Goal: Task Accomplishment & Management: Complete application form

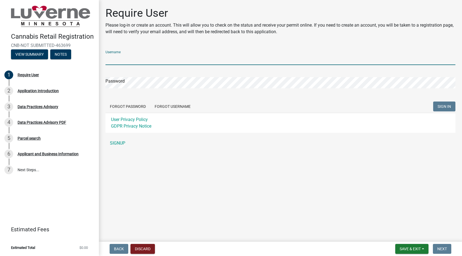
click at [119, 57] on input "Username" at bounding box center [280, 59] width 350 height 11
type input "prairiesky"
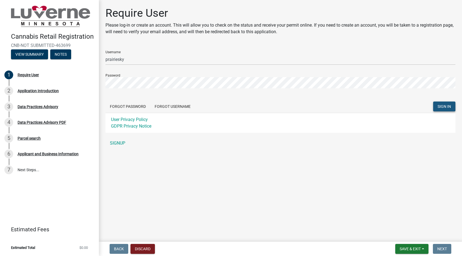
click at [447, 107] on span "SIGN IN" at bounding box center [443, 106] width 13 height 4
click at [118, 142] on link "SIGNUP" at bounding box center [280, 143] width 350 height 11
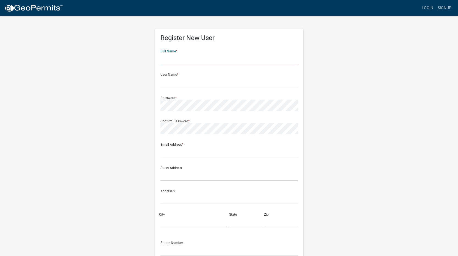
click at [176, 55] on input "text" at bounding box center [228, 58] width 137 height 11
click at [174, 57] on input "Lisa" at bounding box center [228, 58] width 137 height 11
type input "Lisa Hutchison"
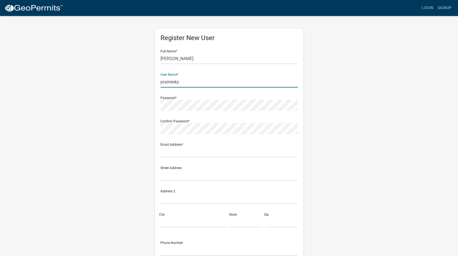
type input "prairiesky"
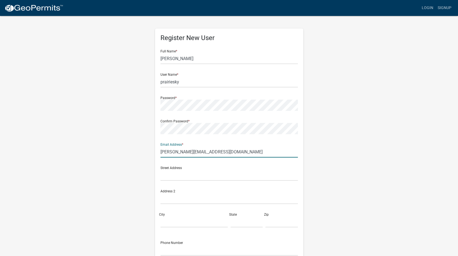
type input "lisa@dunaskiss.biz"
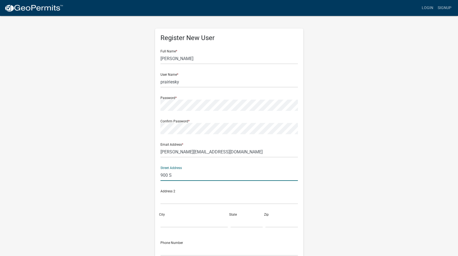
type input "900 S Lapeer Rd"
type input "Oxford"
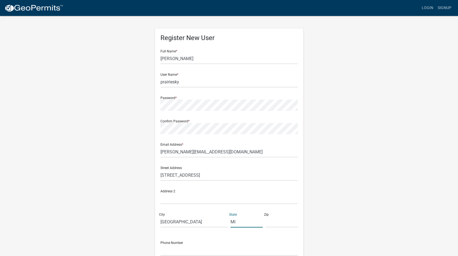
type input "MI"
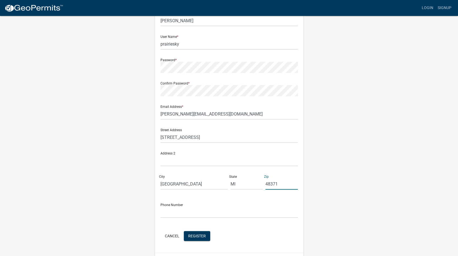
scroll to position [53, 0]
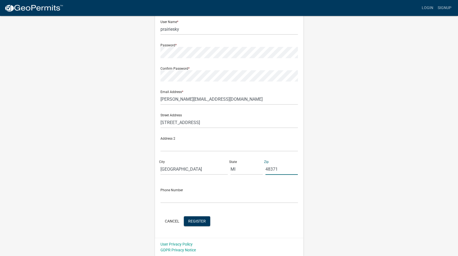
type input "48371"
click at [168, 197] on input "text" at bounding box center [228, 197] width 137 height 11
click at [244, 196] on input "2484087580" at bounding box center [228, 197] width 137 height 11
type input "2484087580"
click at [271, 219] on div "Cancel Register" at bounding box center [228, 221] width 137 height 11
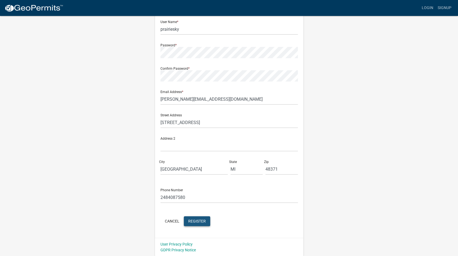
click at [197, 220] on span "Register" at bounding box center [197, 221] width 18 height 4
click at [198, 221] on span "Register" at bounding box center [197, 221] width 18 height 4
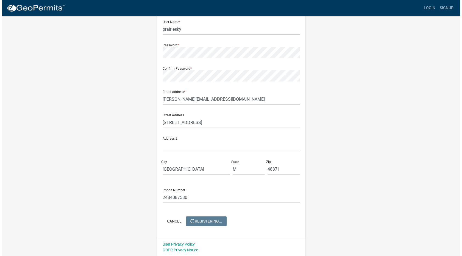
scroll to position [0, 0]
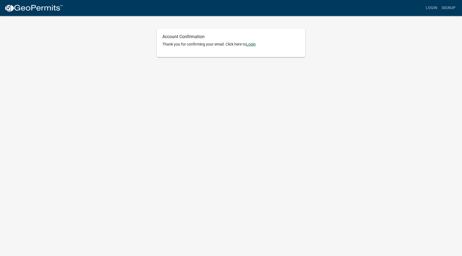
click at [252, 45] on link "Login" at bounding box center [251, 44] width 10 height 4
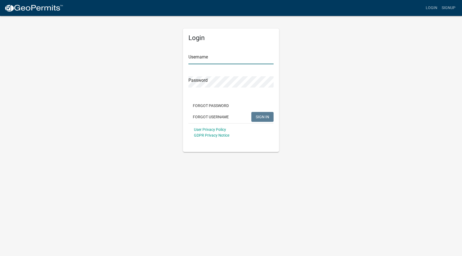
type input "prairiesky"
click at [264, 116] on span "SIGN IN" at bounding box center [262, 116] width 13 height 4
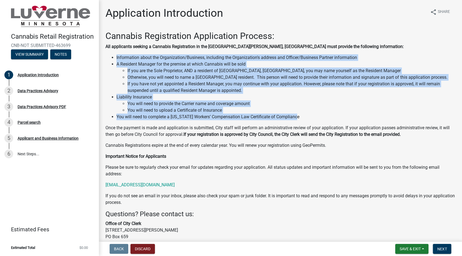
drag, startPoint x: 304, startPoint y: 116, endPoint x: 112, endPoint y: 58, distance: 200.4
click at [112, 58] on ul "Information about the Organization/Business, including the Organization's addre…" at bounding box center [280, 87] width 350 height 66
drag, startPoint x: 112, startPoint y: 58, endPoint x: 169, endPoint y: 62, distance: 56.4
copy ul "Information about the Organization/Business, including the Organization's addre…"
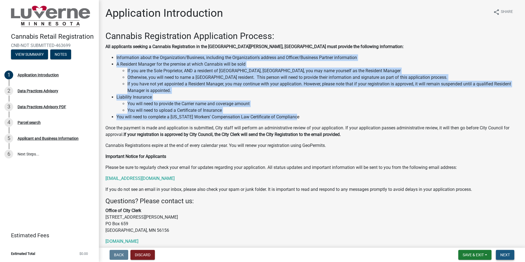
click at [462, 255] on span "Next" at bounding box center [505, 255] width 10 height 4
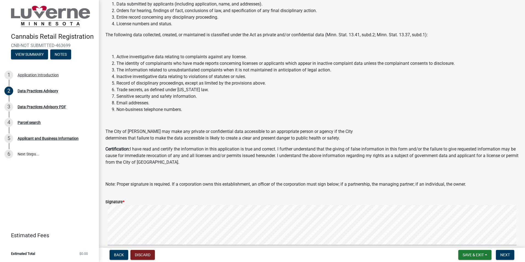
scroll to position [110, 0]
click at [127, 201] on div "Signature *" at bounding box center [311, 201] width 413 height 7
click at [141, 252] on button "Discard" at bounding box center [142, 255] width 24 height 10
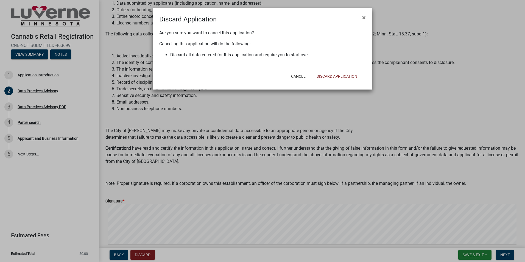
click at [115, 256] on ngb-modal-window "Discard Application × Are you sure you want to cancel this application? Canceli…" at bounding box center [262, 131] width 525 height 262
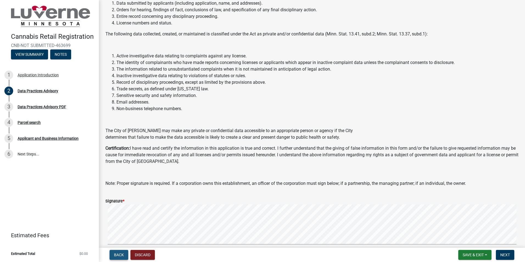
click at [119, 253] on span "Back" at bounding box center [119, 255] width 10 height 4
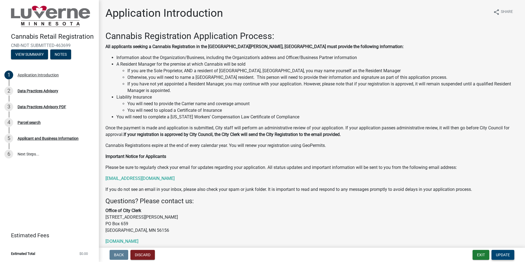
click at [462, 255] on span "Update" at bounding box center [503, 255] width 14 height 4
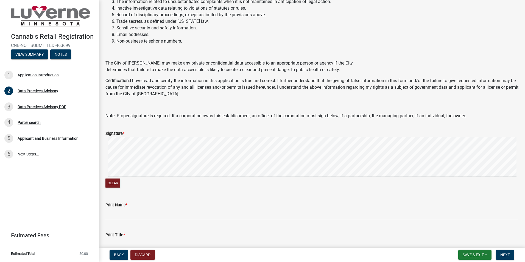
scroll to position [165, 0]
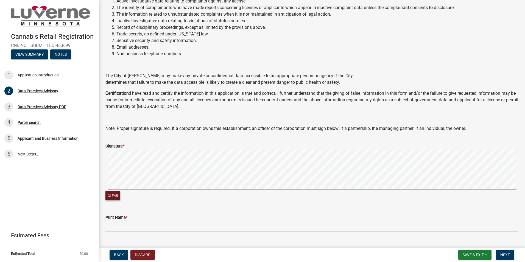
click at [112, 196] on button "Clear" at bounding box center [112, 195] width 15 height 9
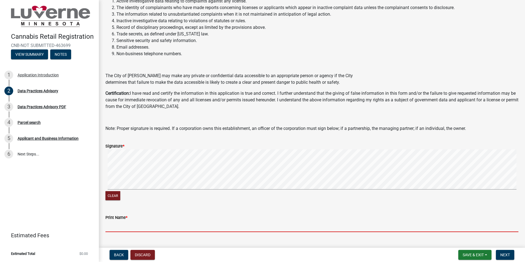
click at [124, 227] on input "Print Name *" at bounding box center [311, 226] width 413 height 11
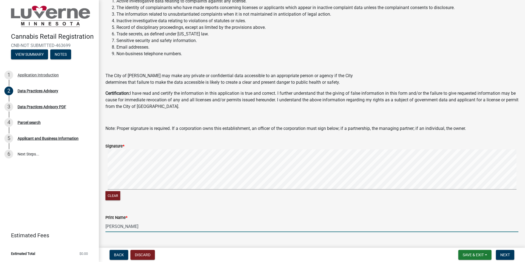
click at [130, 228] on input "[PERSON_NAME]" at bounding box center [311, 226] width 413 height 11
type input "[PERSON_NAME]"
click at [462, 255] on span "Next" at bounding box center [505, 255] width 10 height 4
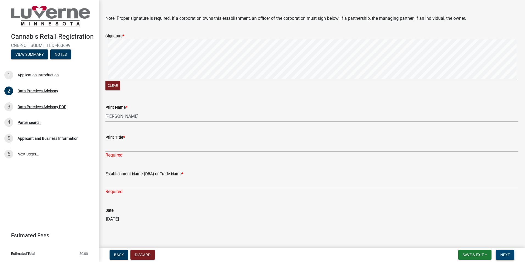
scroll to position [280, 0]
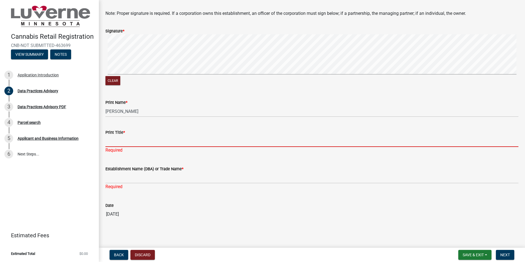
click at [119, 140] on input "Print Title *" at bounding box center [311, 141] width 413 height 11
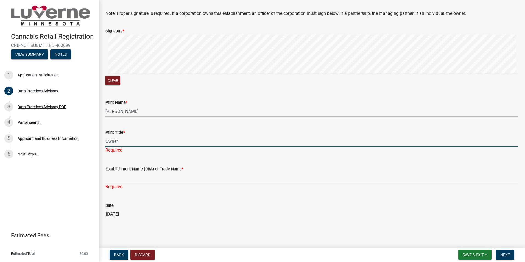
type input "Owner"
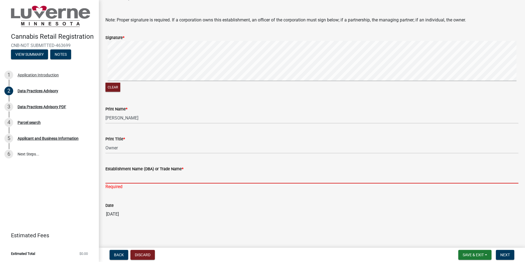
scroll to position [273, 0]
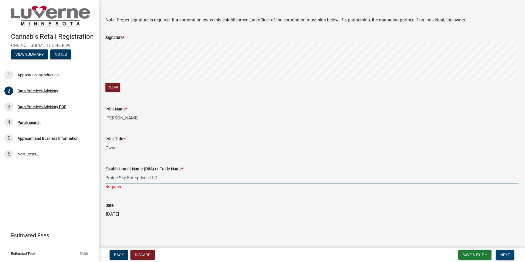
type input "Prairie Sky Enterprises LLC"
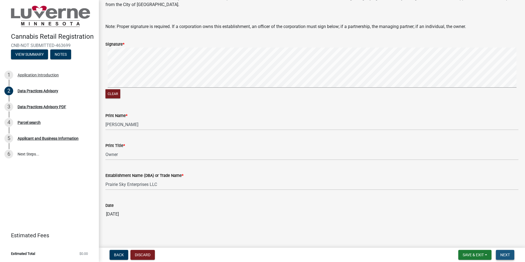
scroll to position [267, 0]
click at [462, 255] on span "Next" at bounding box center [505, 255] width 10 height 4
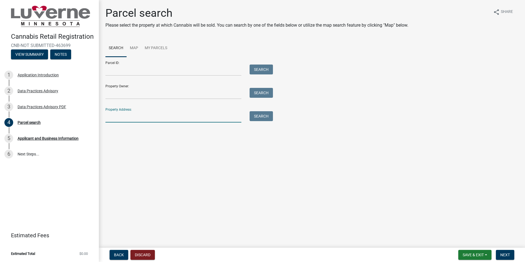
click at [111, 118] on input "Property Address:" at bounding box center [173, 116] width 136 height 11
type input "[STREET_ADDRESS][PERSON_NAME]"
click at [255, 117] on button "Search" at bounding box center [261, 116] width 23 height 10
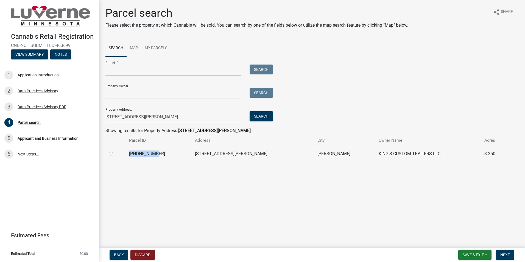
drag, startPoint x: 163, startPoint y: 153, endPoint x: 133, endPoint y: 151, distance: 29.4
click at [133, 151] on td "[PHONE_NUMBER]" at bounding box center [159, 153] width 66 height 13
drag, startPoint x: 133, startPoint y: 151, endPoint x: 110, endPoint y: 155, distance: 23.3
click at [115, 150] on label at bounding box center [115, 150] width 0 height 0
click at [115, 154] on input "radio" at bounding box center [117, 152] width 4 height 4
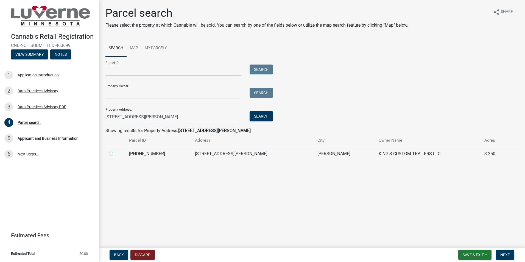
radio input "true"
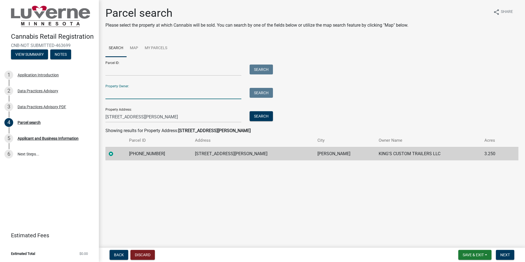
click at [119, 94] on input "Property Owner:" at bounding box center [173, 93] width 136 height 11
drag, startPoint x: 192, startPoint y: 194, endPoint x: 183, endPoint y: 185, distance: 12.8
click at [191, 193] on main "Parcel search Please select the property at which Cannabis will be sold. You ca…" at bounding box center [312, 122] width 426 height 245
click at [462, 252] on button "Next" at bounding box center [505, 255] width 18 height 10
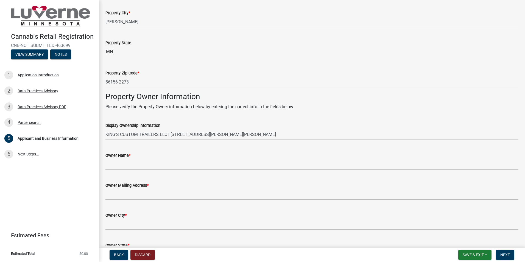
scroll to position [817, 0]
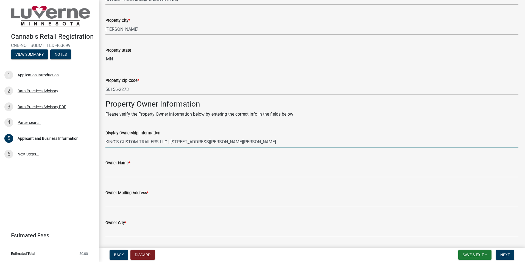
click at [167, 141] on input "KING'S CUSTOM TRAILERS LLC | [STREET_ADDRESS][PERSON_NAME][PERSON_NAME]" at bounding box center [311, 141] width 413 height 11
drag, startPoint x: 226, startPoint y: 141, endPoint x: 100, endPoint y: 146, distance: 125.8
click at [282, 141] on input "KING'S CUSTOM TRAILERS LLC | [STREET_ADDRESS][PERSON_NAME][PERSON_NAME]" at bounding box center [311, 141] width 413 height 11
drag, startPoint x: 273, startPoint y: 143, endPoint x: 249, endPoint y: 144, distance: 24.2
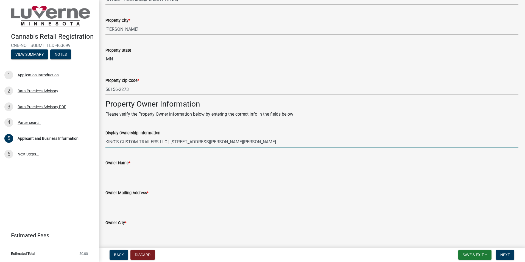
click at [249, 144] on input "KING'S CUSTOM TRAILERS LLC | [STREET_ADDRESS][PERSON_NAME][PERSON_NAME]" at bounding box center [311, 141] width 413 height 11
paste input "MN 56156-2273"
type input "KING'S CUSTOM TRAILERS LLC | [STREET_ADDRESS][PERSON_NAME][PERSON_NAME]"
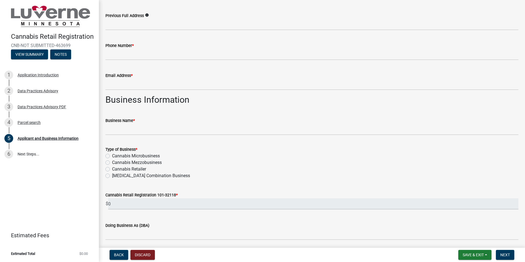
scroll to position [378, 0]
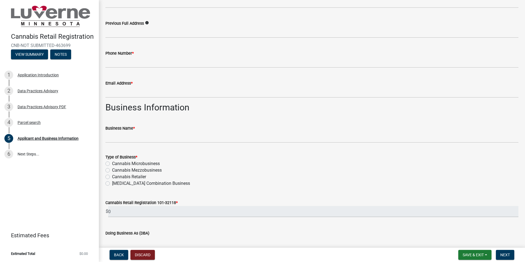
click at [112, 163] on label "Cannabis Microbusiness" at bounding box center [136, 163] width 48 height 7
click at [112, 163] on input "Cannabis Microbusiness" at bounding box center [114, 162] width 4 height 4
radio input "true"
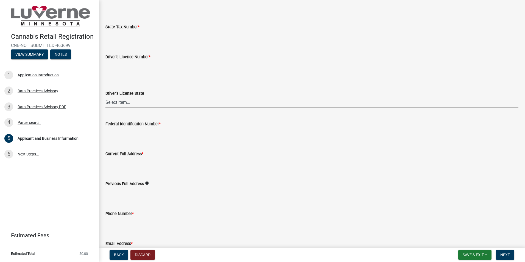
scroll to position [241, 0]
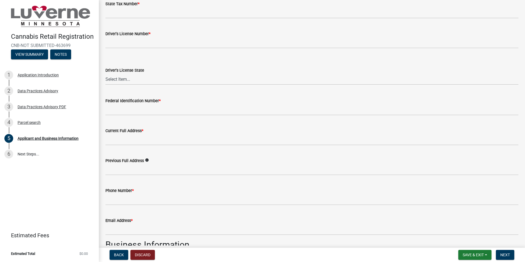
click at [145, 160] on icon "info" at bounding box center [147, 160] width 4 height 4
click at [147, 160] on icon "info" at bounding box center [147, 160] width 4 height 4
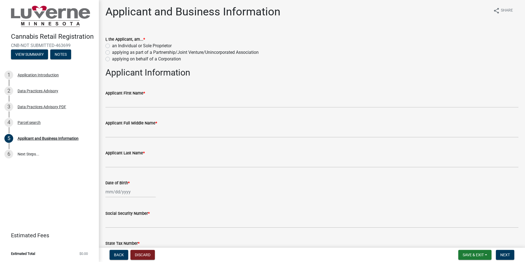
scroll to position [0, 0]
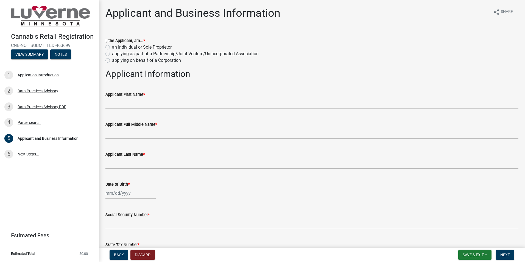
click at [112, 47] on label "an Individual or Sole Proprietor" at bounding box center [142, 47] width 60 height 7
click at [112, 47] on input "an Individual or Sole Proprietor" at bounding box center [114, 46] width 4 height 4
radio input "true"
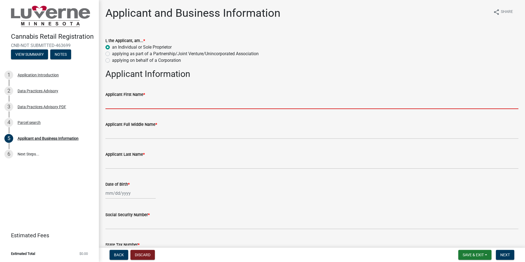
click at [127, 102] on input "Applicant First Name *" at bounding box center [311, 103] width 413 height 11
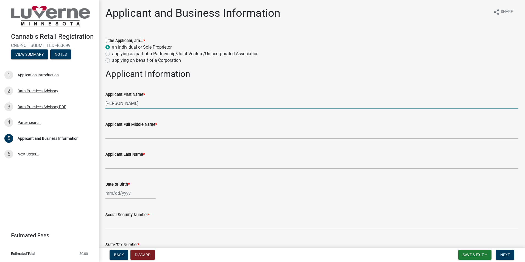
type input "[PERSON_NAME]"
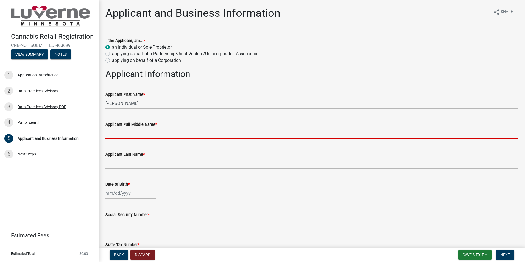
type input "K"
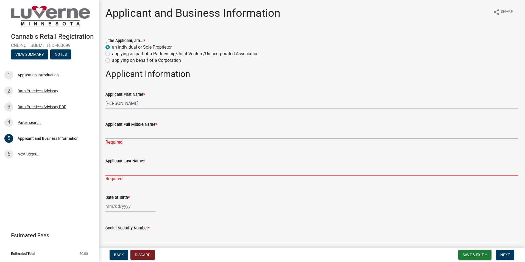
click at [119, 172] on input "Applicant Last Name *" at bounding box center [311, 169] width 413 height 11
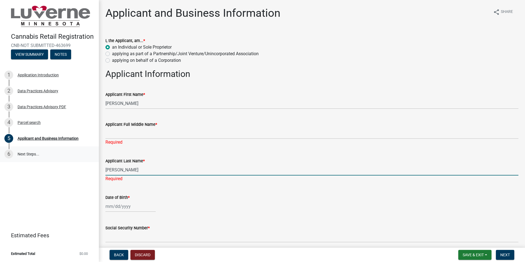
type input "[PERSON_NAME]"
click at [14, 153] on link "6 Next Steps..." at bounding box center [49, 154] width 99 height 16
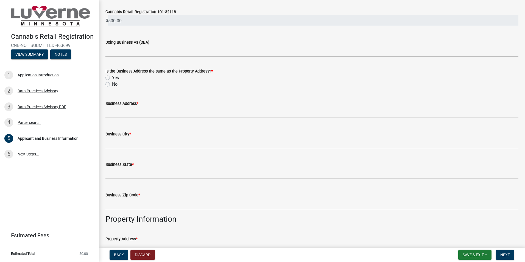
scroll to position [577, 0]
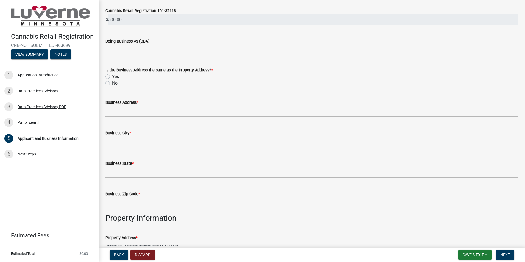
click at [112, 76] on label "Yes" at bounding box center [115, 76] width 7 height 7
click at [112, 76] on input "Yes" at bounding box center [114, 75] width 4 height 4
radio input "true"
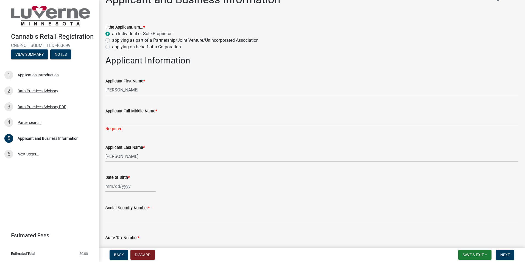
scroll to position [0, 0]
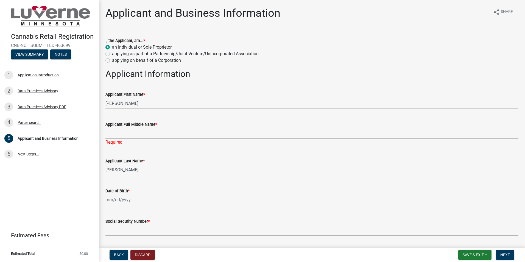
click at [112, 54] on label "applying as part of a Partnership/Joint Venture/Unincorporated Association" at bounding box center [185, 54] width 147 height 7
click at [112, 54] on input "applying as part of a Partnership/Joint Venture/Unincorporated Association" at bounding box center [114, 53] width 4 height 4
radio input "true"
click at [112, 61] on label "applying on behalf of a Corporation" at bounding box center [146, 60] width 69 height 7
click at [112, 61] on input "applying on behalf of a Corporation" at bounding box center [114, 59] width 4 height 4
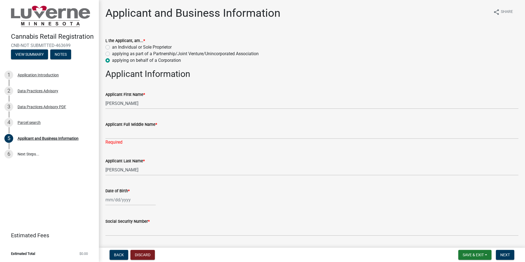
radio input "true"
click at [462, 254] on span "Save & Exit" at bounding box center [473, 255] width 21 height 4
click at [456, 241] on button "Save & Exit" at bounding box center [470, 240] width 44 height 13
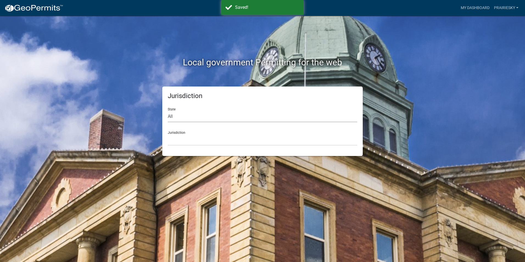
click at [180, 117] on select "All [US_STATE] [US_STATE] [US_STATE] [US_STATE] [US_STATE] [US_STATE] [US_STATE…" at bounding box center [262, 116] width 189 height 11
click at [418, 77] on div "Local government Permitting for the web" at bounding box center [262, 51] width 313 height 70
